Goal: Book appointment/travel/reservation

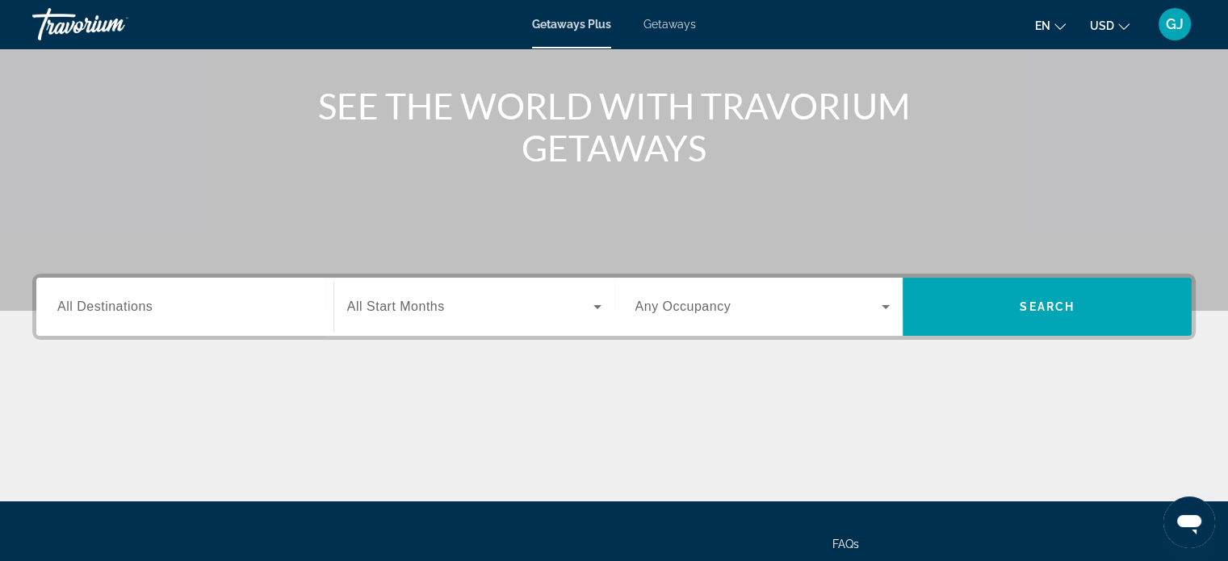
scroll to position [178, 0]
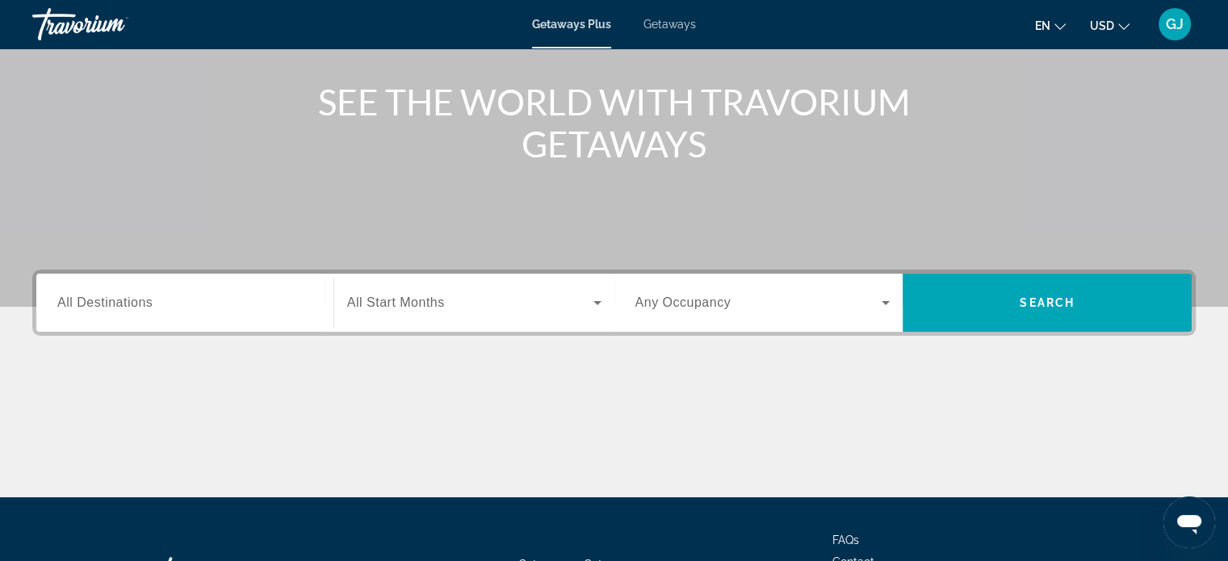
click at [254, 298] on input "Destination All Destinations" at bounding box center [184, 303] width 255 height 19
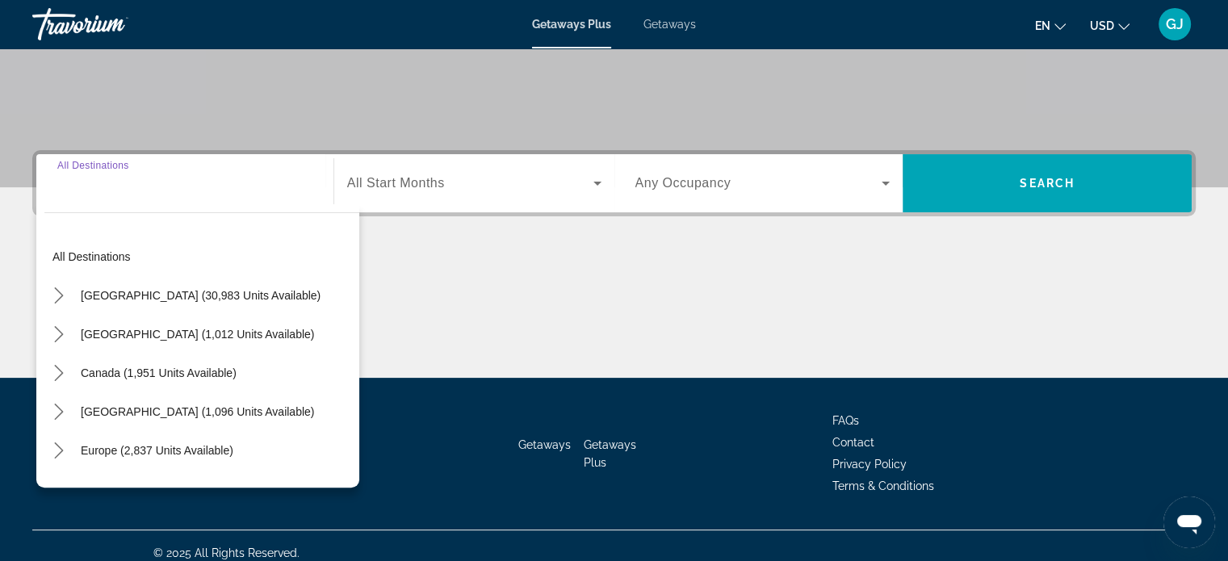
scroll to position [311, 0]
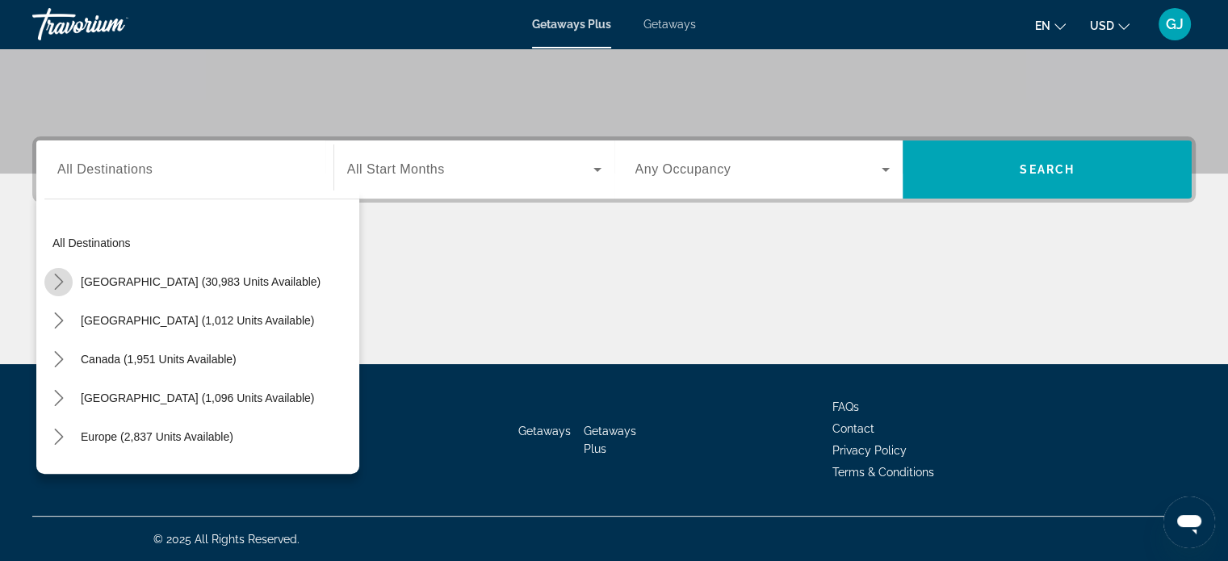
click at [61, 283] on icon "Toggle United States (30,983 units available) submenu" at bounding box center [59, 282] width 16 height 16
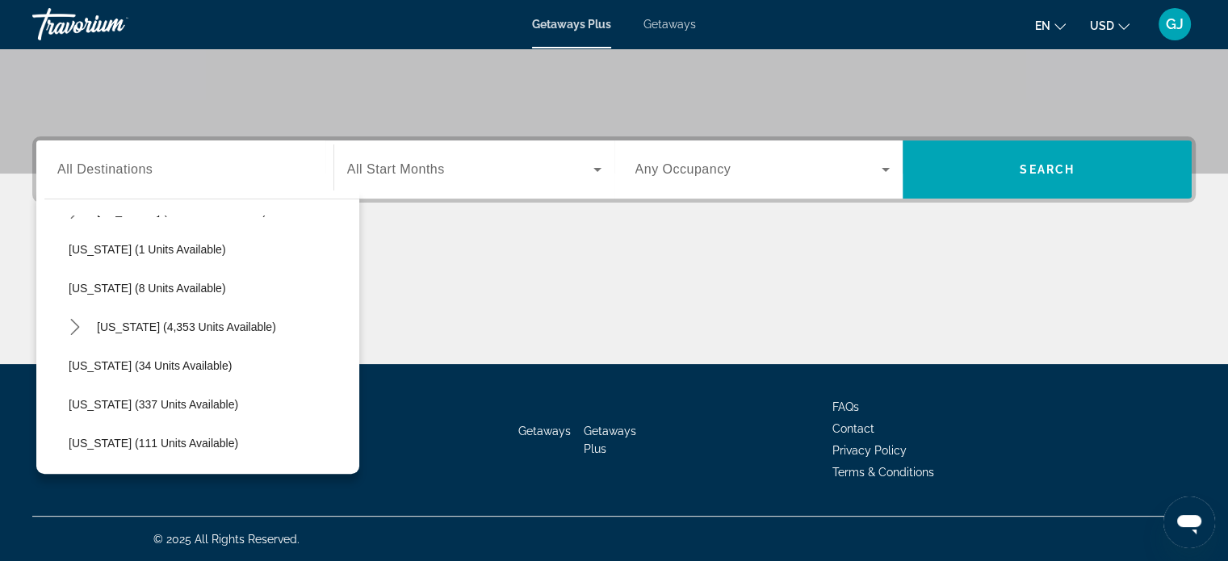
scroll to position [241, 0]
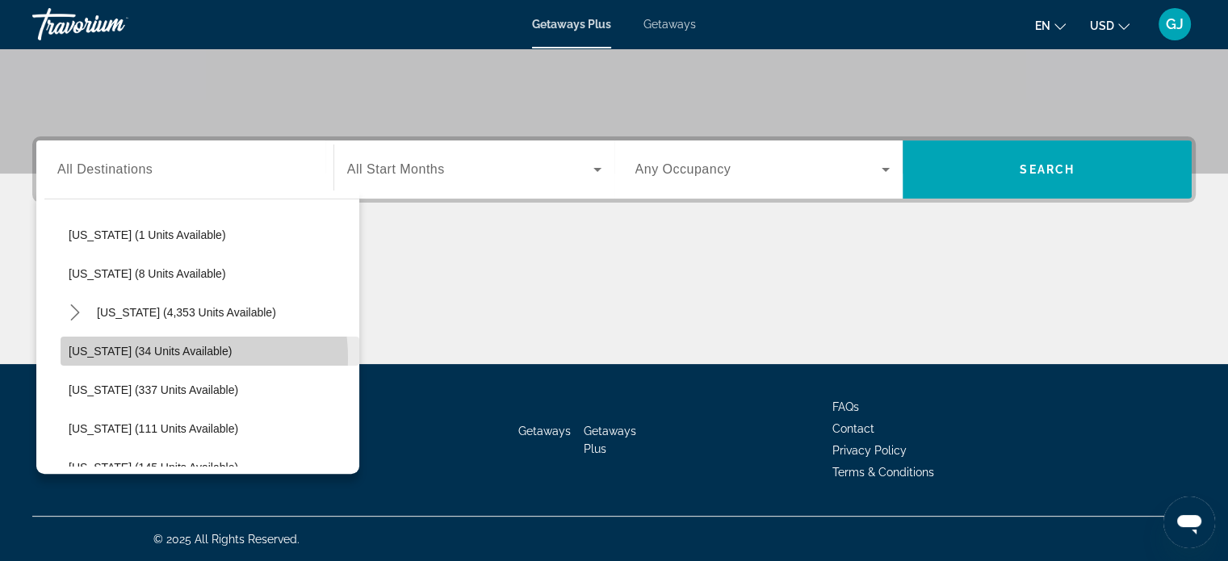
click at [161, 357] on span "Select destination: Georgia (34 units available)" at bounding box center [210, 351] width 299 height 39
type input "**********"
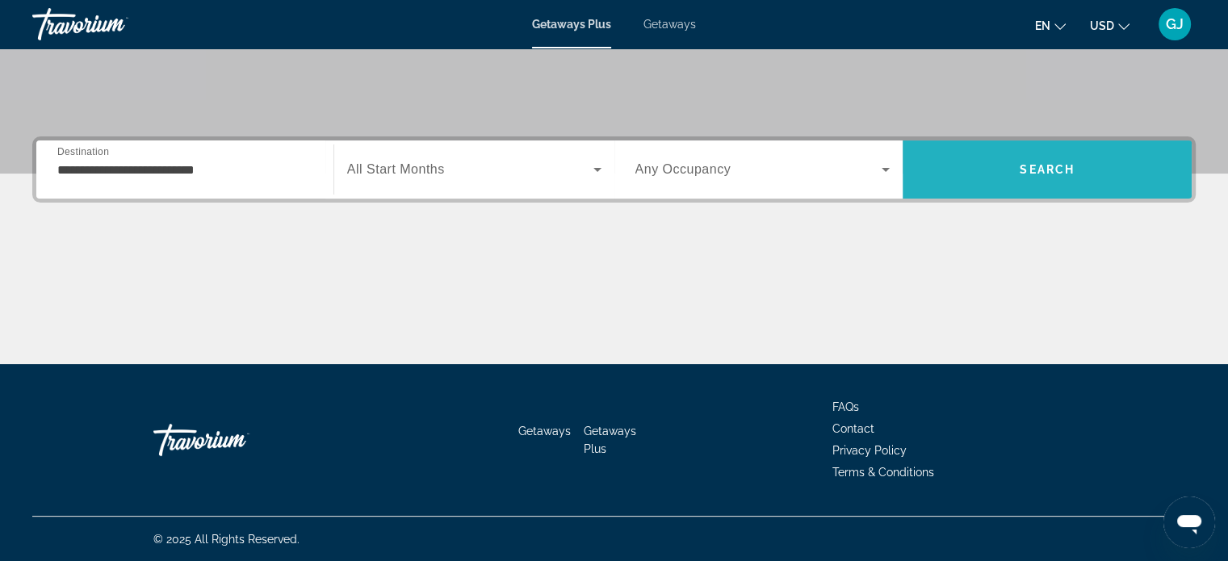
click at [990, 178] on span "Search" at bounding box center [1047, 169] width 289 height 39
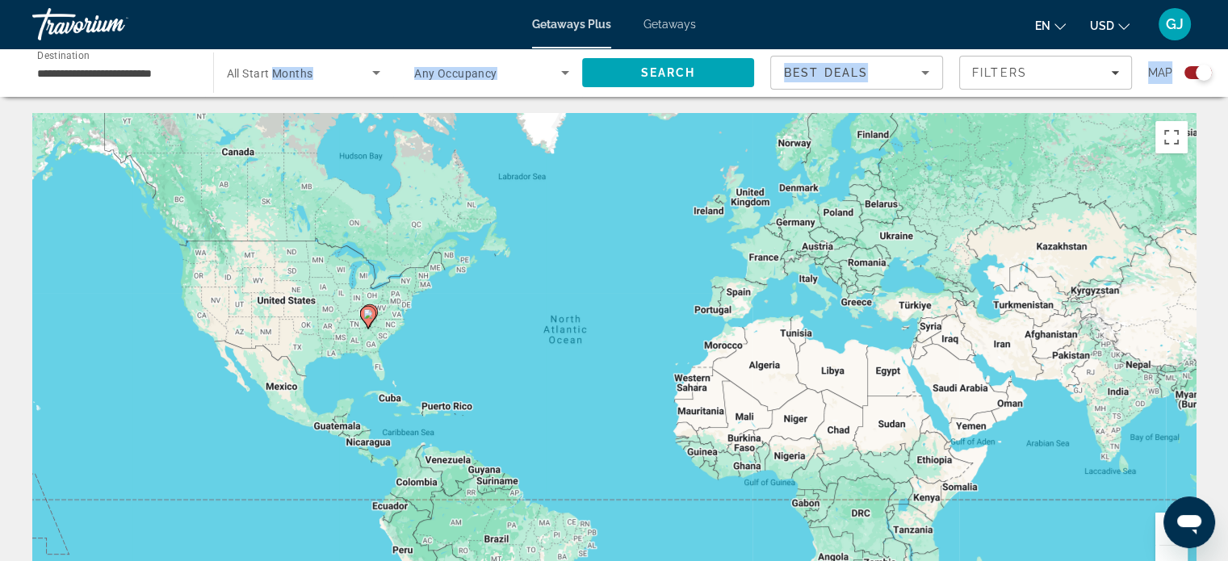
drag, startPoint x: 244, startPoint y: 103, endPoint x: 294, endPoint y: 83, distance: 53.7
